Goal: Consume media (video, audio): Consume media (video, audio)

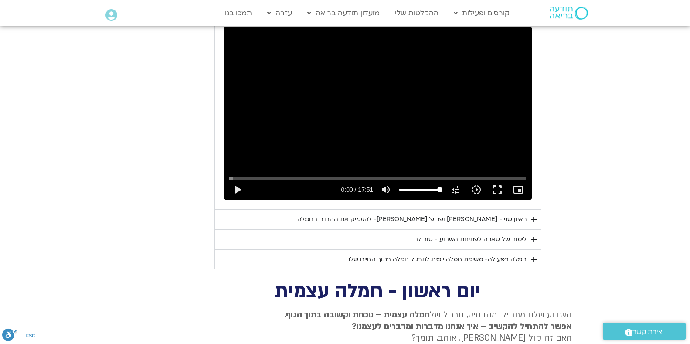
scroll to position [516, 0]
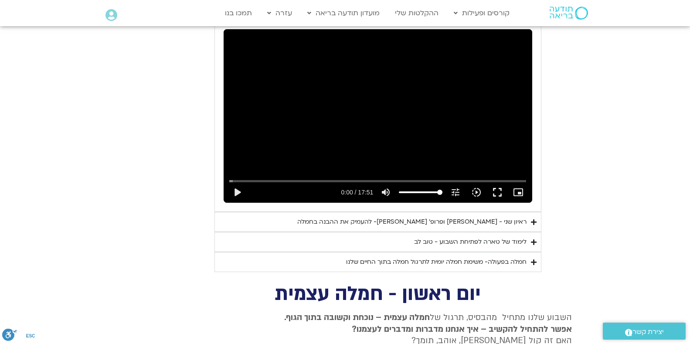
click at [460, 217] on div "ראיון שני - [PERSON_NAME] ופרופ׳ [PERSON_NAME]- להעמיק את ההבנה בחמלה" at bounding box center [411, 222] width 229 height 10
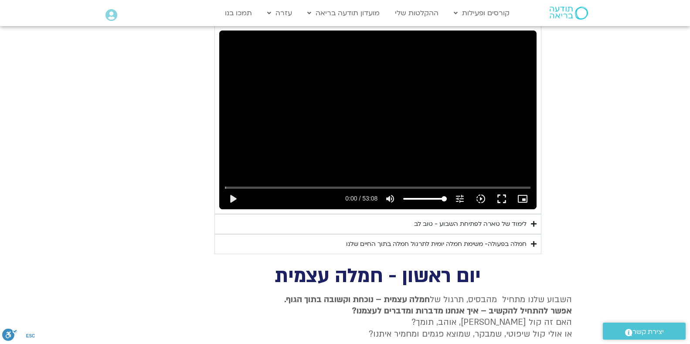
scroll to position [722, 0]
click at [500, 188] on button "fullscreen" at bounding box center [501, 198] width 21 height 21
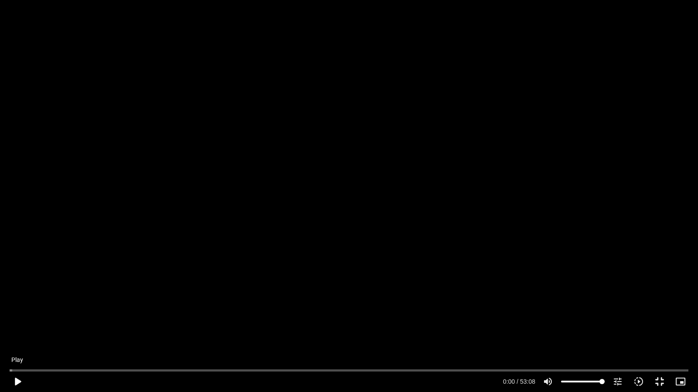
click at [16, 344] on button "play_arrow" at bounding box center [17, 381] width 21 height 21
click at [16, 344] on button "pause" at bounding box center [17, 381] width 21 height 21
click at [15, 344] on button "play_arrow" at bounding box center [17, 381] width 21 height 21
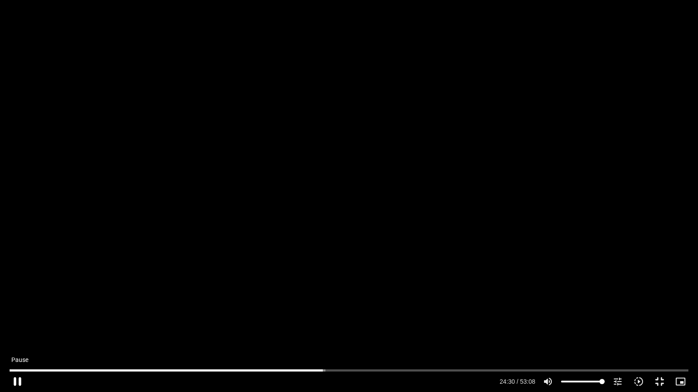
click at [19, 344] on button "pause" at bounding box center [17, 381] width 21 height 21
click at [17, 344] on button "play_arrow" at bounding box center [17, 381] width 21 height 21
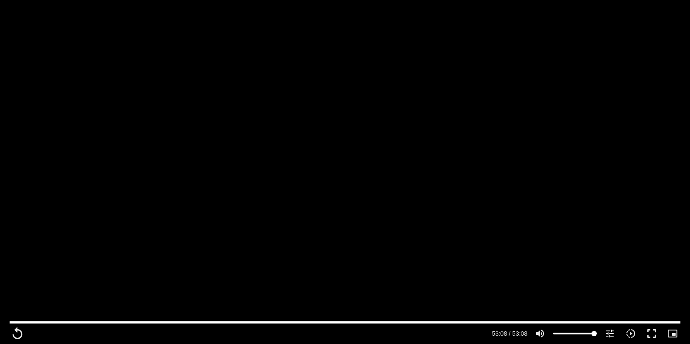
scroll to position [1290, 0]
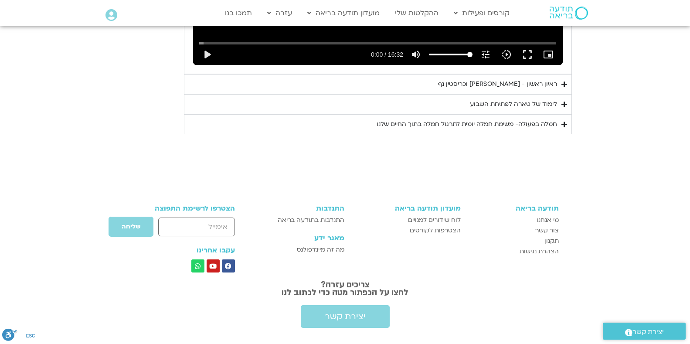
click at [502, 119] on div "חמלה בפעולה- משימת חמלה יומית לתרגול חמלה בתוך החיים שלנו" at bounding box center [467, 124] width 181 height 10
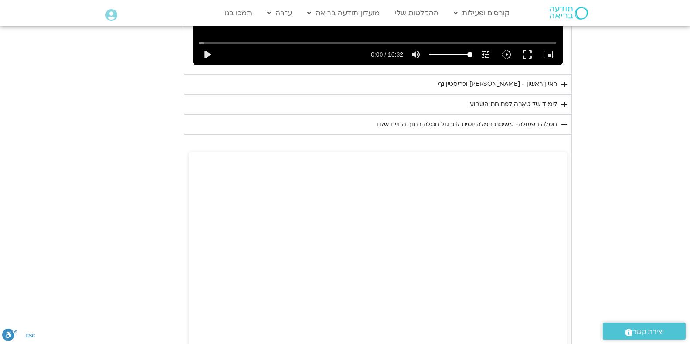
click at [511, 99] on div "לימוד של טארה לפתיחת השבוע" at bounding box center [513, 104] width 87 height 10
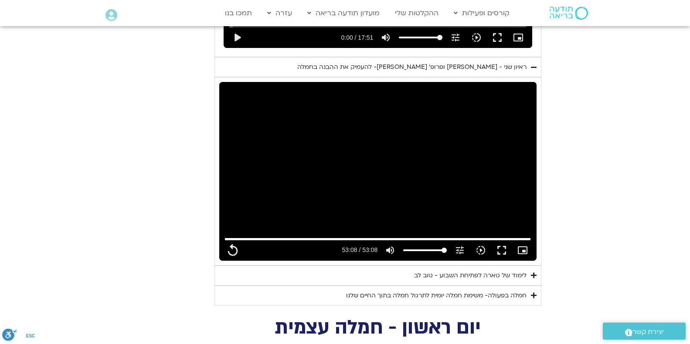
scroll to position [671, 0]
click at [491, 270] on div "לימוד של טארה לפתיחת השבוע - טוב לב" at bounding box center [470, 275] width 112 height 10
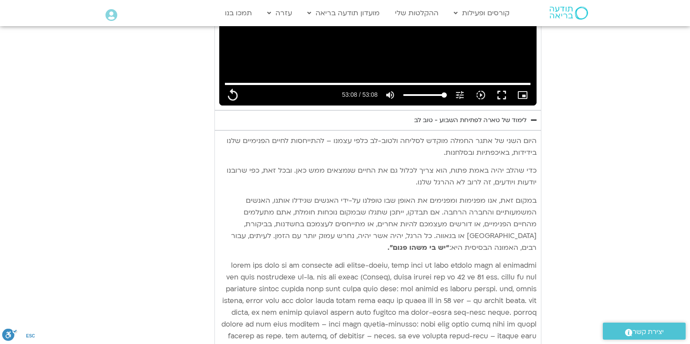
scroll to position [825, 0]
click at [504, 85] on button "fullscreen" at bounding box center [501, 95] width 21 height 21
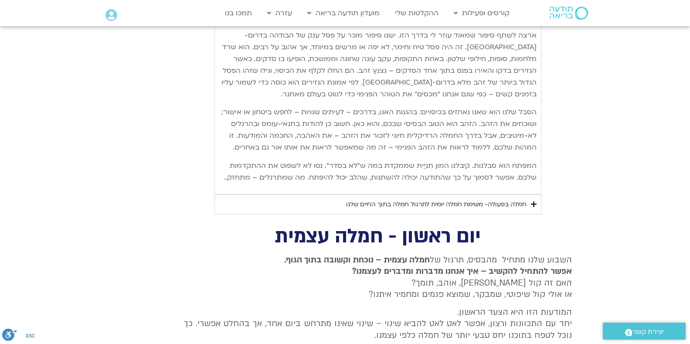
scroll to position [1187, 0]
click at [422, 204] on div "חמלה בפעולה- משימת חמלה יומית לתרגול חמלה בתוך החיים שלנו" at bounding box center [436, 204] width 181 height 10
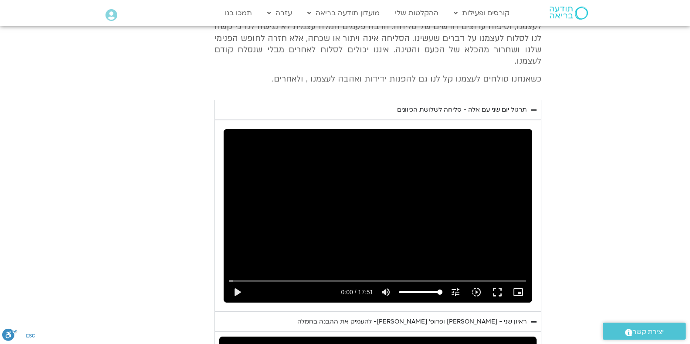
scroll to position [412, 0]
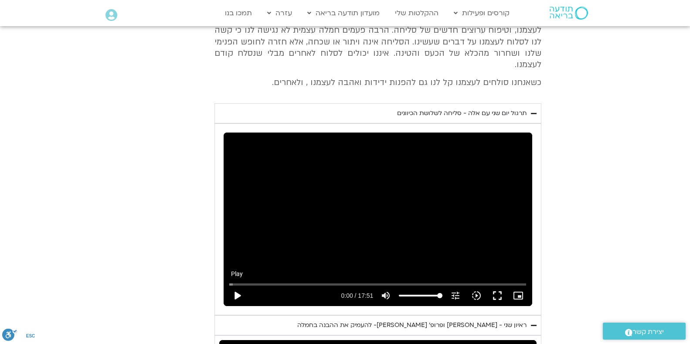
click at [238, 285] on button "play_arrow" at bounding box center [237, 295] width 21 height 21
type input "3188.366667"
type input "0.01672"
type input "3188.366667"
type input "0.130717"
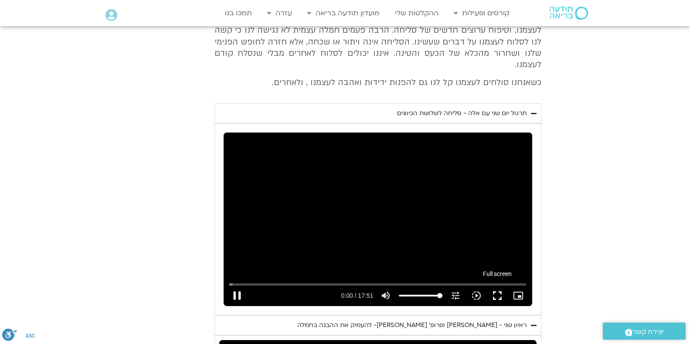
type input "3188.366667"
type input "0.264284"
type input "3188.366667"
type input "0.397749"
type input "3188.366667"
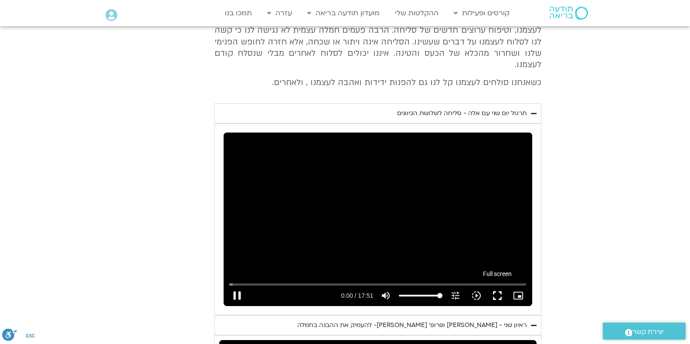
type input "0.536003"
type input "3188.366667"
type input "0.647689"
type input "3188.366667"
type input "0.780653"
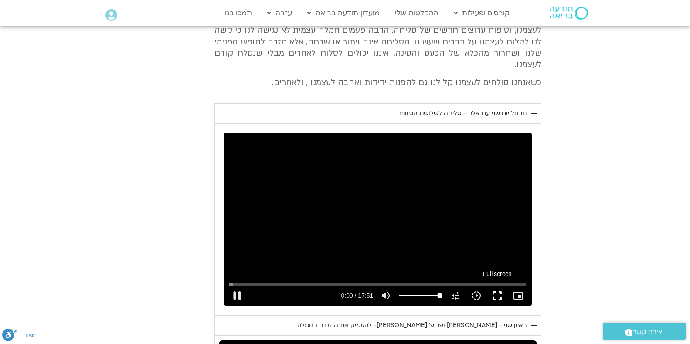
type input "3188.366667"
type input "0.907219"
type input "3188.366667"
click at [497, 285] on button "fullscreen" at bounding box center [497, 295] width 21 height 21
type input "1.179212"
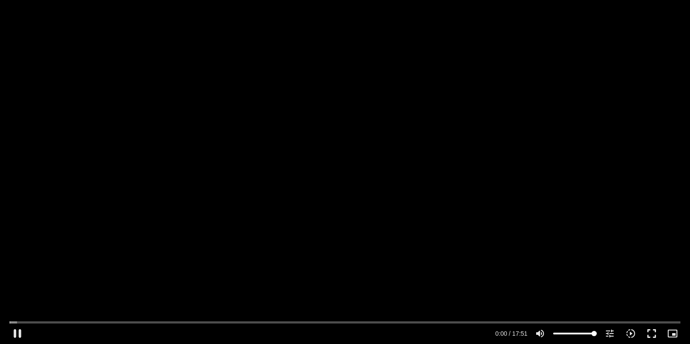
type input "3188.366667"
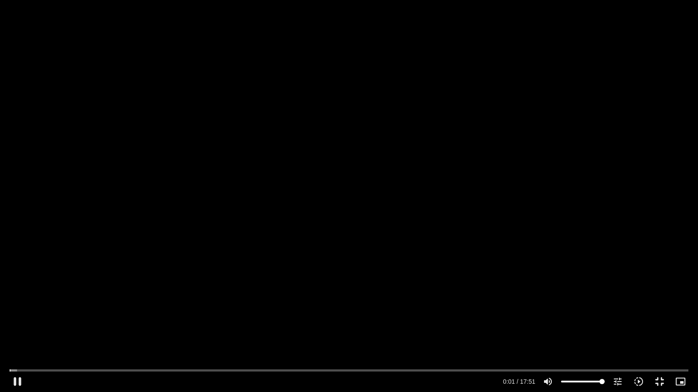
type input "1.304888"
type input "3188.366667"
type input "1.45505"
type input "3188.366667"
type input "1.588366"
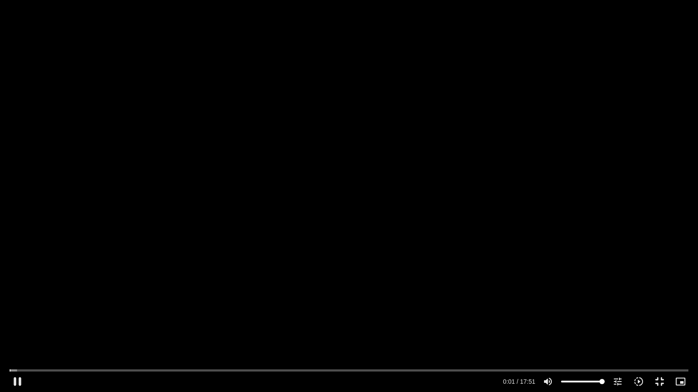
type input "3188.366667"
type input "1.701589"
type input "3188.366667"
type input "1.856231"
type input "3188.366667"
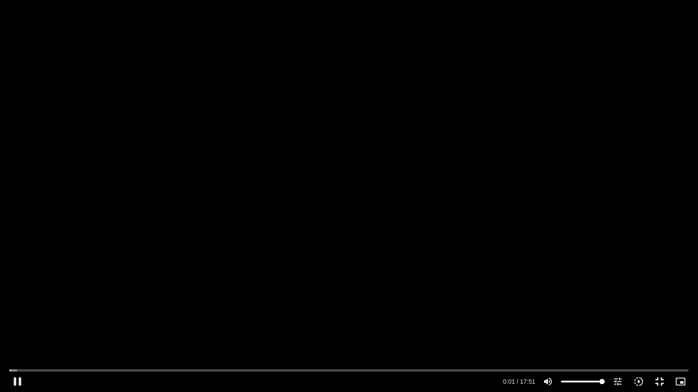
type input "1.968612"
type input "3188.366667"
type input "2.087904"
type input "3188.366667"
type input "2.219302"
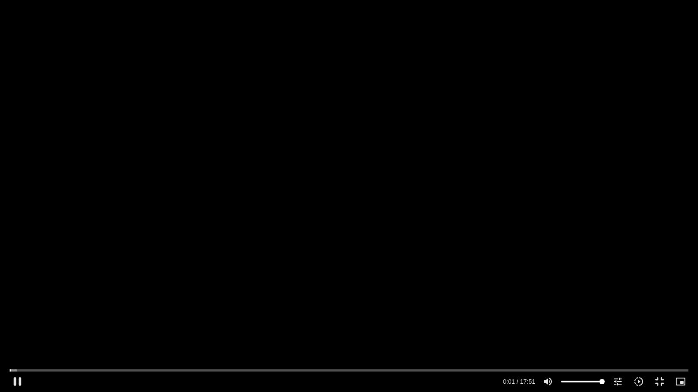
type input "3188.366667"
type input "2.37491"
type input "3188.366667"
type input "2.50475"
type input "3188.366667"
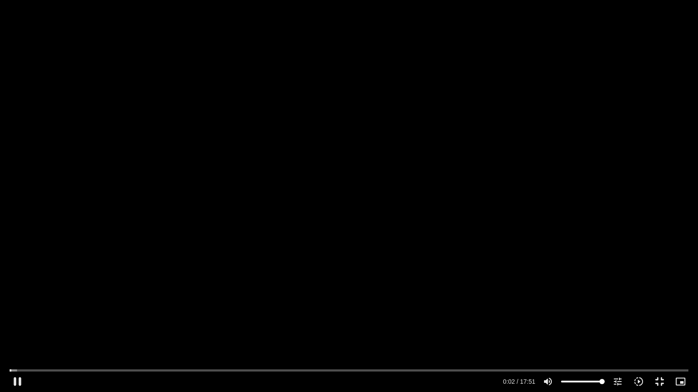
type input "2.606221"
type input "3188.366667"
type input "2.736793"
type input "3188.366667"
type input "2.892904"
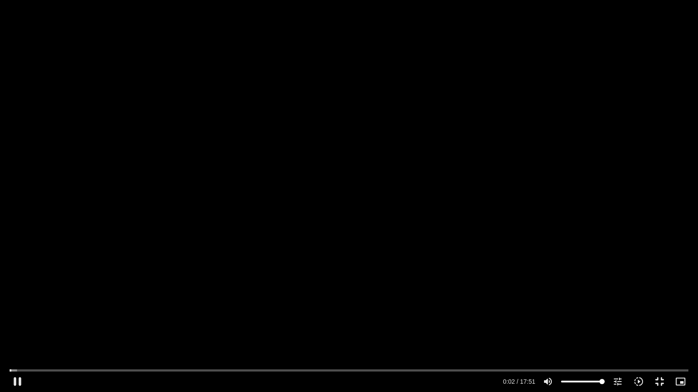
type input "3188.366667"
type input "3.011469"
type input "3188.366667"
type input "3.138857"
type input "3188.366667"
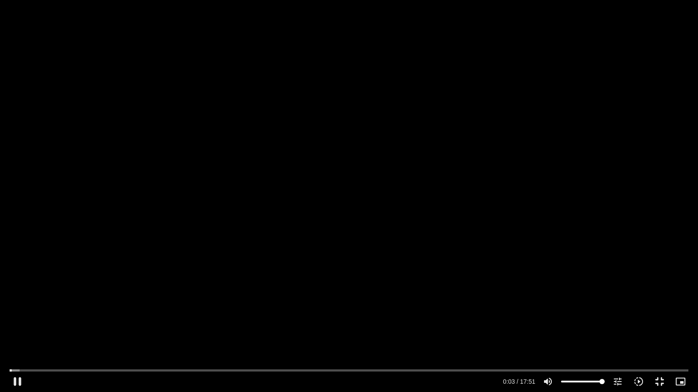
type input "3.268322"
type input "3188.366667"
type input "3.39488"
type input "3188.366667"
type input "3.525895"
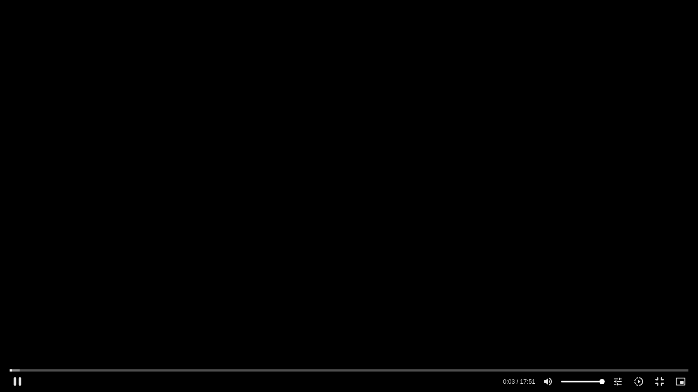
type input "3188.366667"
type input "4"
type input "3188.366667"
type input "4.008518"
type input "3188.366667"
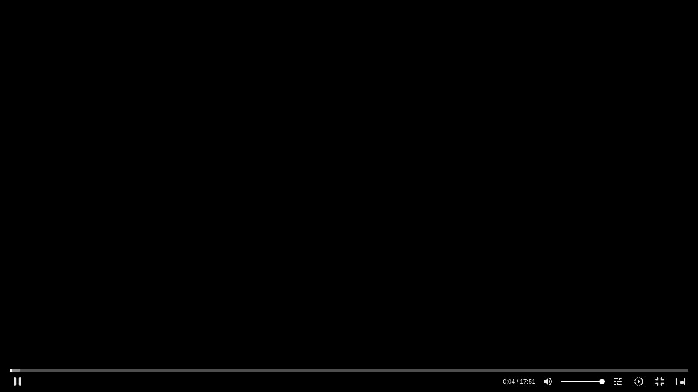
type input "4.086906"
type input "3188.366667"
type input "4.214902"
type input "3188.366667"
type input "4.342902"
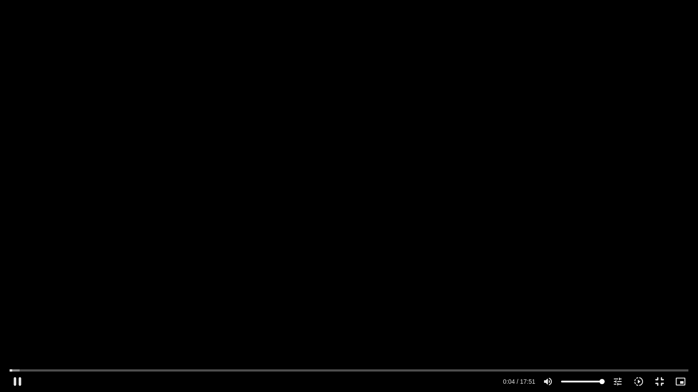
type input "3188.366667"
type input "4.469934"
type input "3188.366667"
type input "4.599399"
type input "3188.366667"
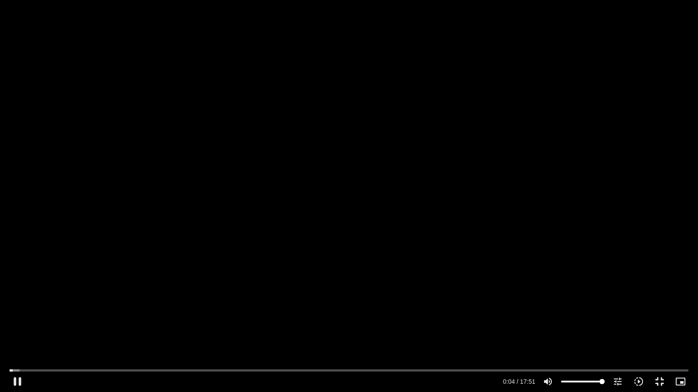
type input "4.726908"
type input "3188.366667"
type input "4.855079"
type input "3188.366667"
type input "4.982955"
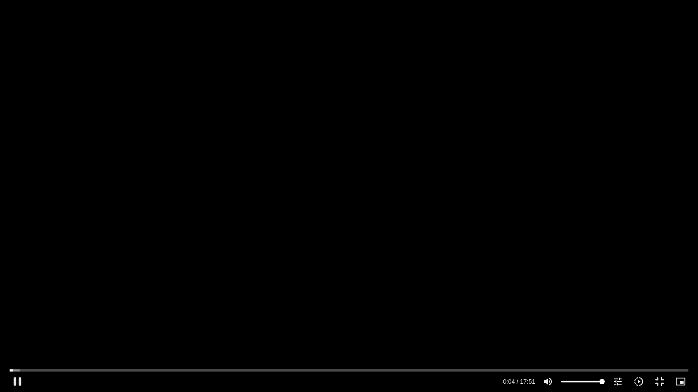
type input "3188.366667"
type input "5.112331"
type input "3188.366667"
type input "5.237896"
type input "3188.366667"
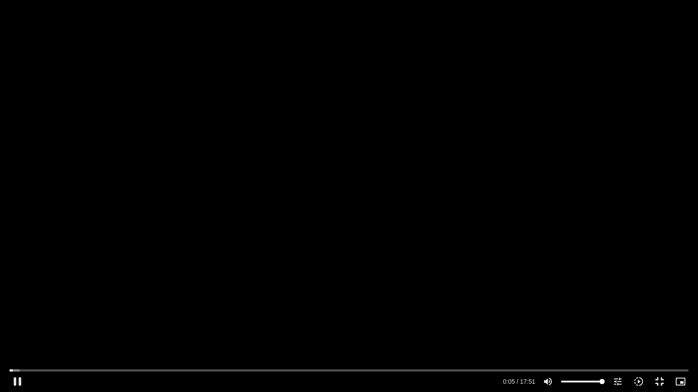
type input "5.369027"
type input "3188.366667"
type input "5.496214"
type input "3188.366667"
type input "5.622952"
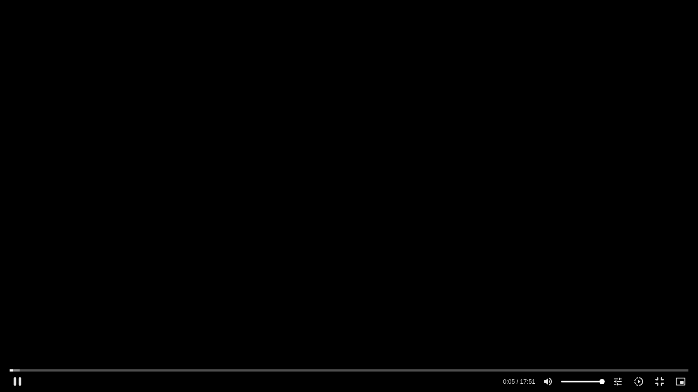
type input "3188.366667"
type input "5.751282"
type input "3188.366667"
type input "5.881898"
type input "3188.366667"
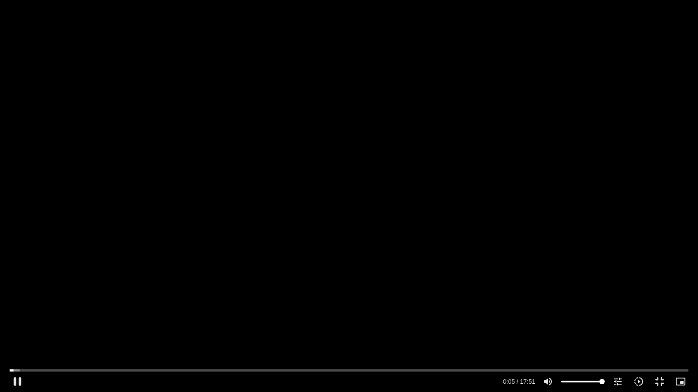
type input "6.009001"
type input "3188.366667"
type input "6.139029"
type input "3188.366667"
type input "6.268648"
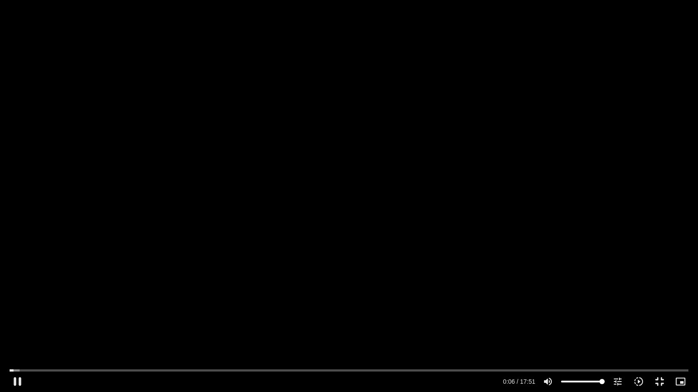
type input "3188.366667"
type input "6.40462"
type input "3188.366667"
type input "6.535523"
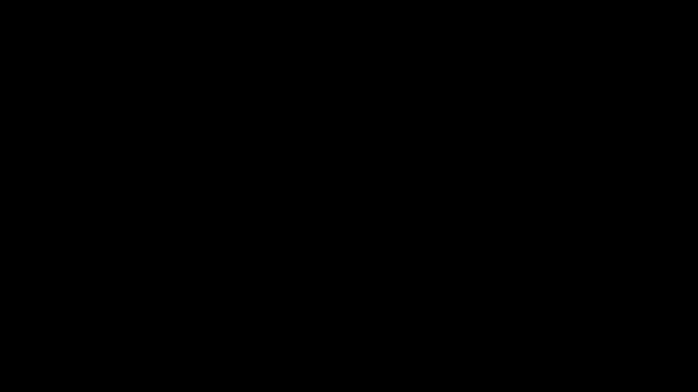
type input "3188.366667"
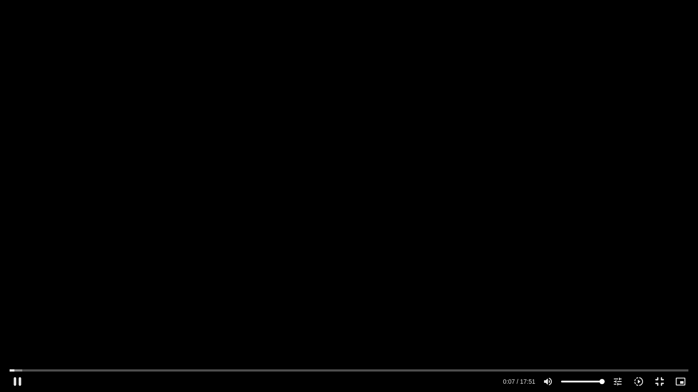
type input "7.705021"
type input "3188.366667"
type input "7.8327"
type input "3188.366667"
type input "8.003737"
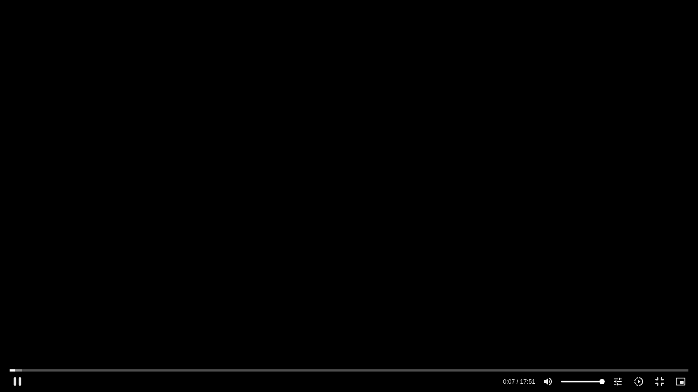
type input "3188.366667"
type input "8.10087"
type input "3188.366667"
type input "8.221286"
type input "3188.366667"
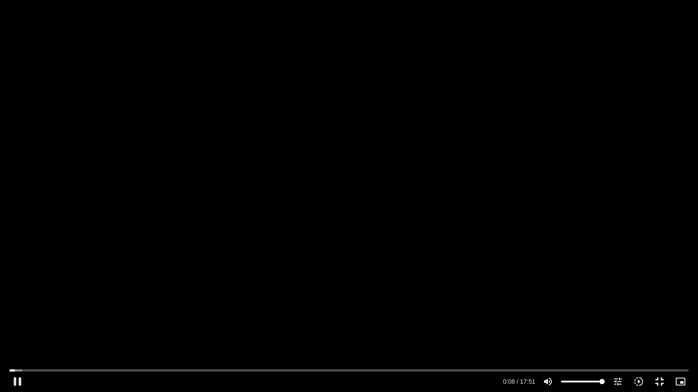
type input "8.350643"
type input "3188.366667"
type input "8.483464"
type input "3188.366667"
type input "8.616582"
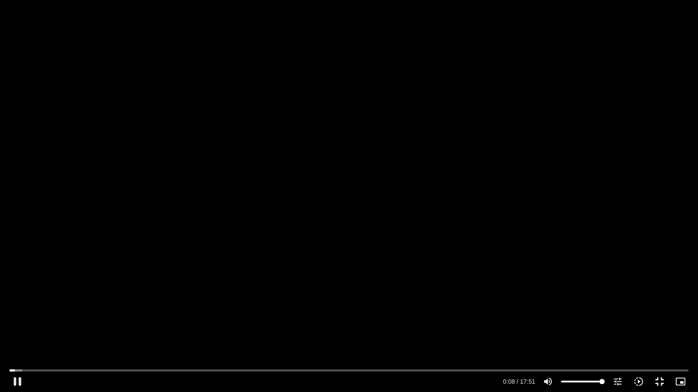
type input "3188.366667"
type input "8.745295"
type input "3188.366667"
type input "8.873123"
type input "3188.366667"
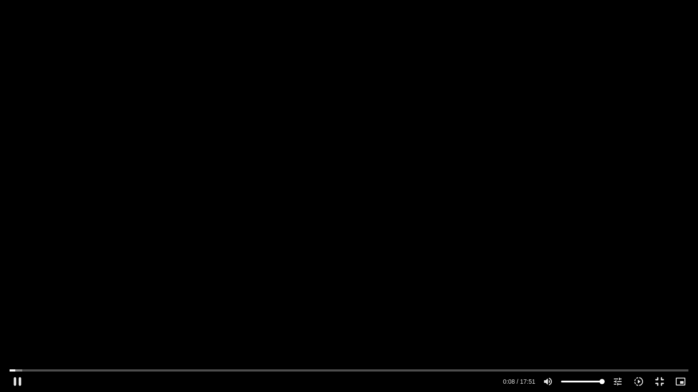
type input "8.99941"
type input "3188.366667"
type input "9.129389"
type input "3188.366667"
type input "9.256303"
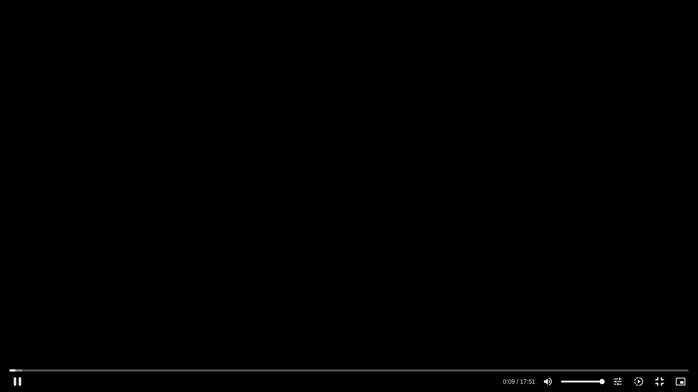
type input "3188.366667"
type input "9.383633"
type input "3188.366667"
type input "9.510107"
type input "3188.366667"
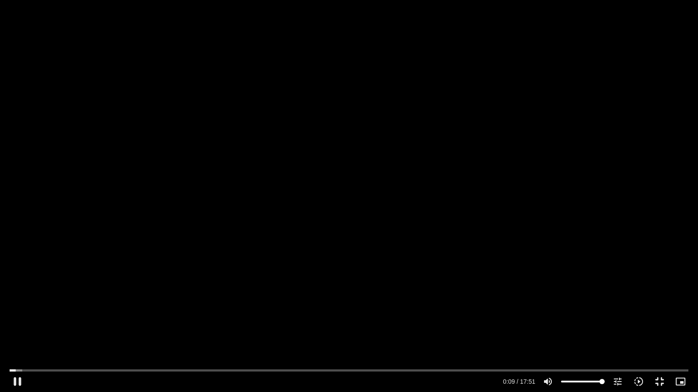
type input "9.641127"
type input "3188.366667"
type input "9.768154"
type input "3188.366667"
type input "9.89633"
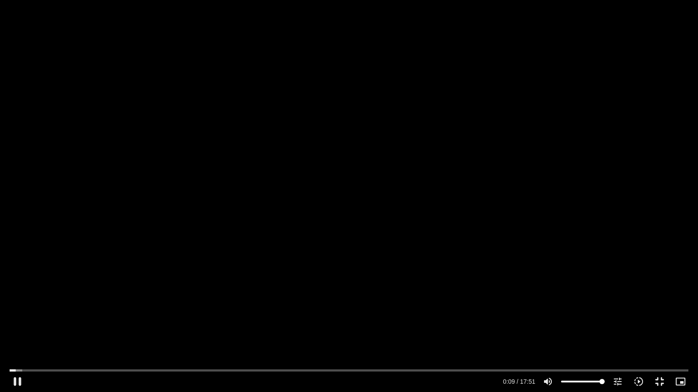
type input "3188.366667"
type input "10.024166"
type input "3188.366667"
type input "10.152514"
type input "3188.366667"
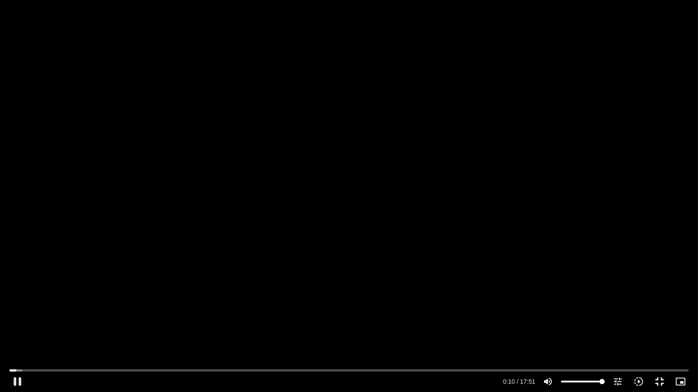
type input "10.282539"
type input "3188.366667"
type input "10.408295"
type input "3188.366667"
type input "10.542182"
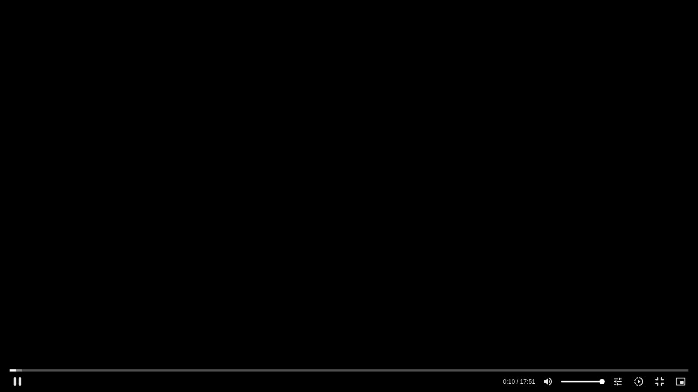
type input "3188.366667"
type input "10.667758"
type input "3188.366667"
type input "10.8"
type input "3188.366667"
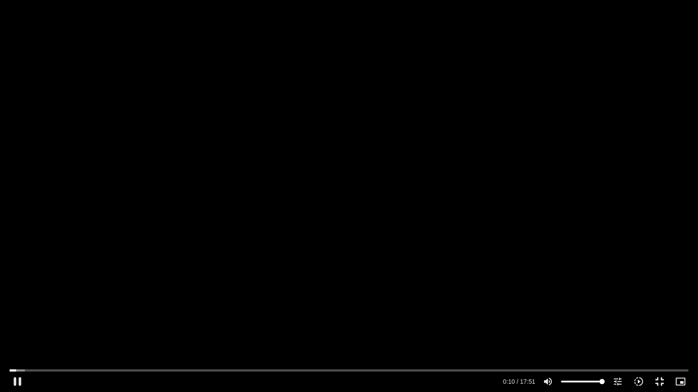
type input "10.928227"
type input "3188.366667"
type input "11.056233"
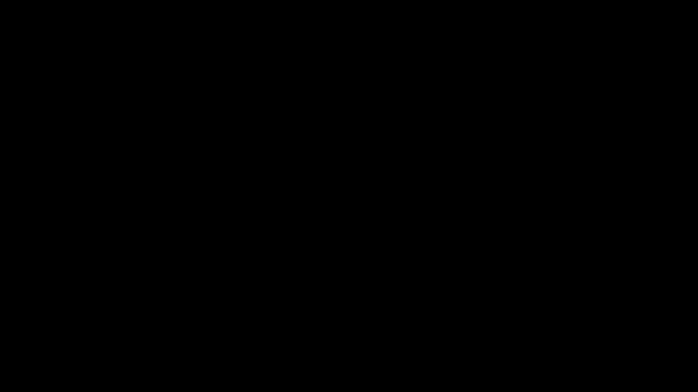
type input "3188.366667"
type input "11.338829"
type input "3188.366667"
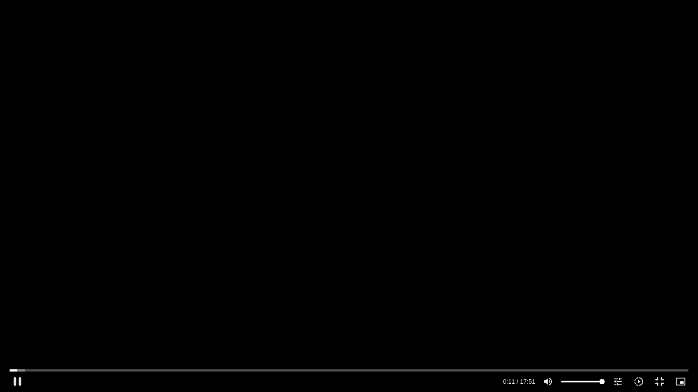
type input "11.441078"
type input "3188.366667"
type input "11.566714"
type input "3188.366667"
type input "11.696303"
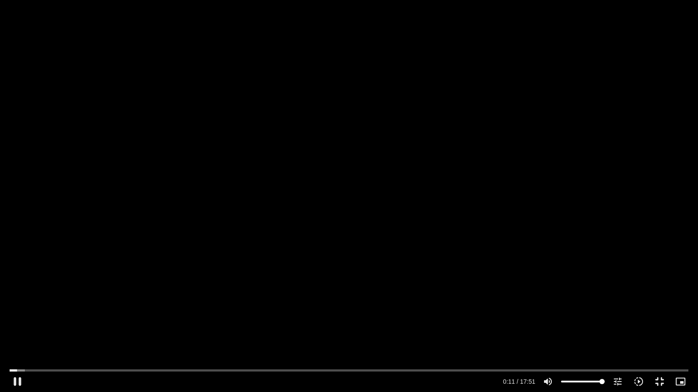
type input "3188.366667"
type input "11.824252"
type input "3188.366667"
type input "11.950775"
type input "3188.366667"
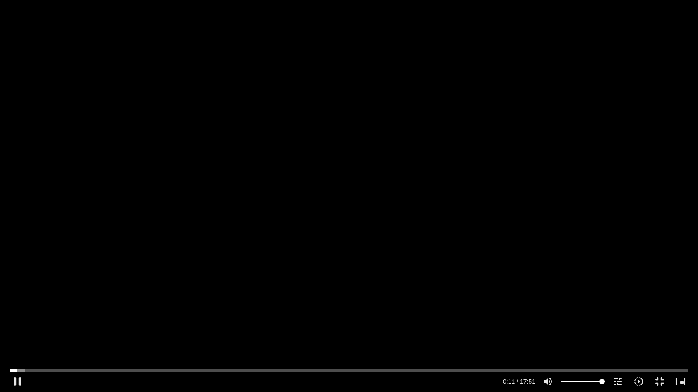
type input "12.081083"
type input "3188.366667"
type input "12.208341"
type input "3188.366667"
type input "12.338322"
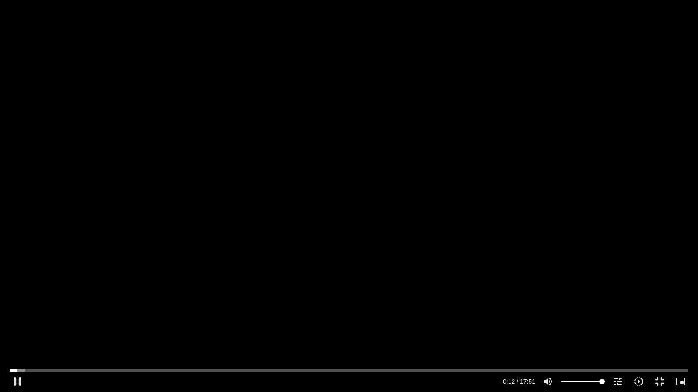
type input "3188.366667"
type input "12.467893"
type input "3188.366667"
type input "12.602992"
type input "3188.366667"
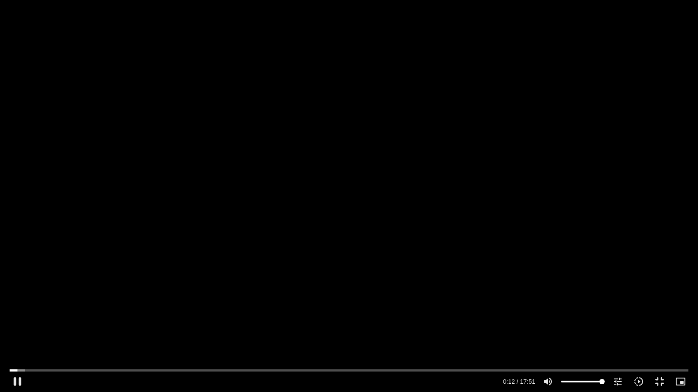
type input "12.728355"
type input "3188.366667"
type input "12.856339"
type input "3188.366667"
type input "12.985526"
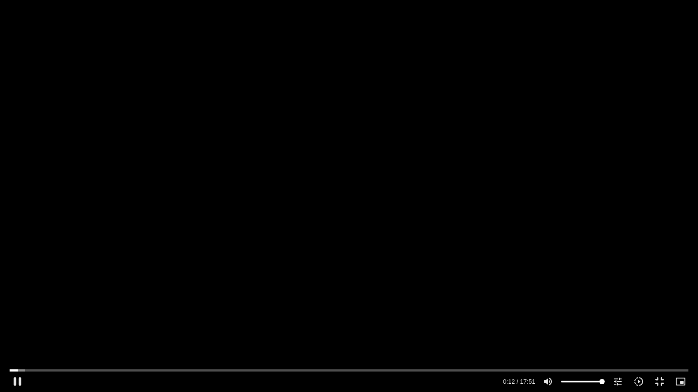
type input "3188.366667"
type input "13.112333"
type input "3188.366667"
type input "13.240329"
type input "3188.366667"
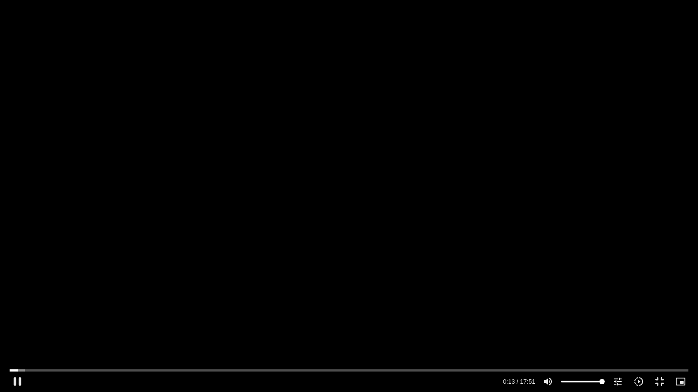
type input "13.366617"
type input "3188.366667"
type input "13.494366"
type input "3188.366667"
type input "13.624365"
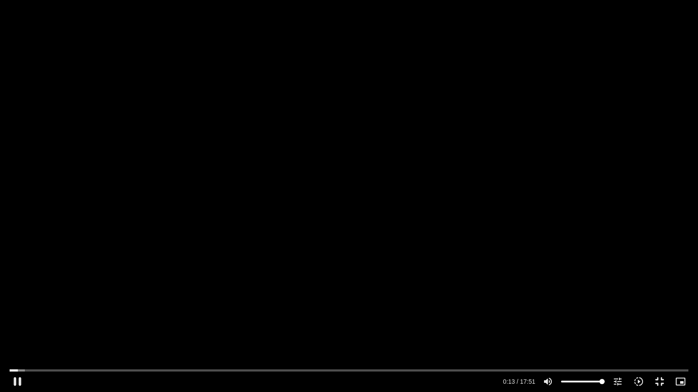
type input "3188.366667"
type input "13.750146"
type input "3188.366667"
type input "13.880593"
type input "3188.366667"
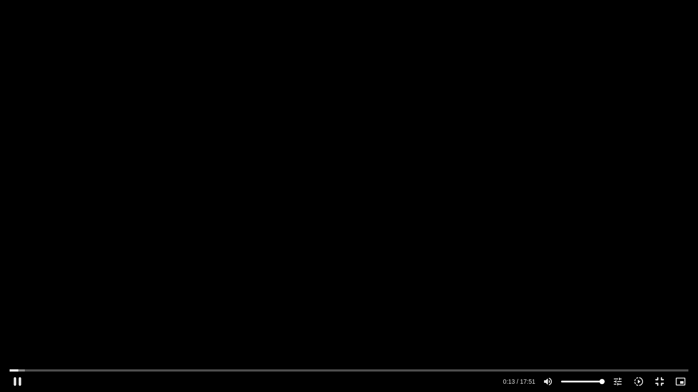
type input "14.008437"
type input "3188.366667"
type input "14.135449"
type input "3188.366667"
type input "14.264338"
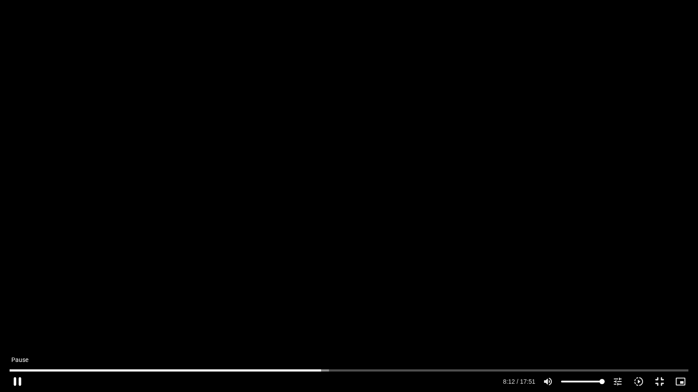
click at [17, 344] on button "pause" at bounding box center [17, 381] width 21 height 21
click at [17, 344] on button "play_arrow" at bounding box center [17, 381] width 21 height 21
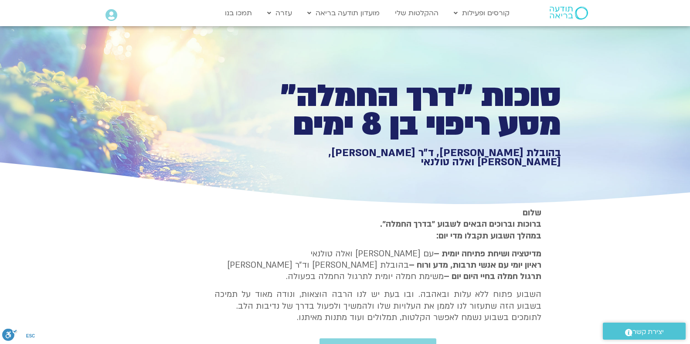
scroll to position [0, 0]
